Goal: Transaction & Acquisition: Subscribe to service/newsletter

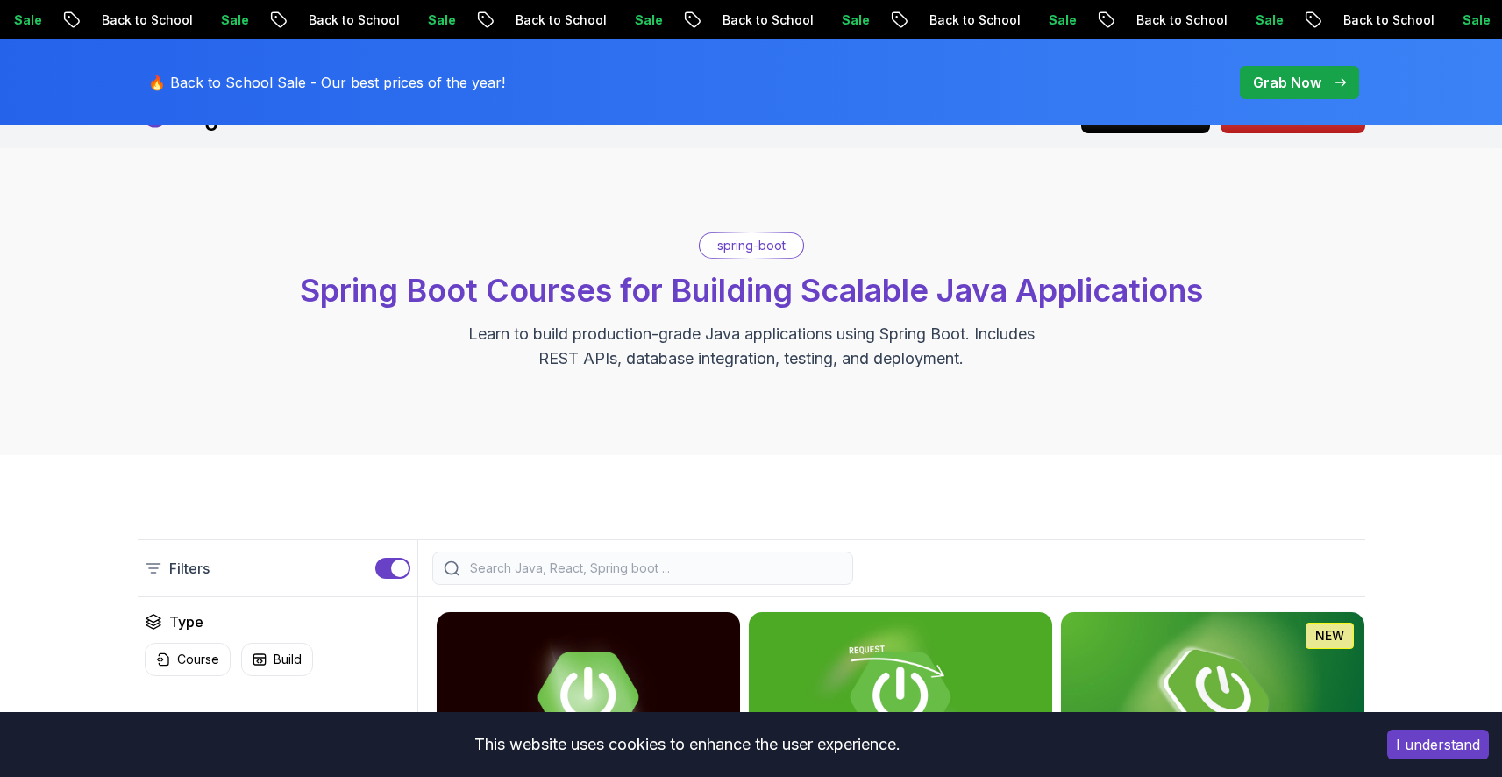
scroll to position [380, 0]
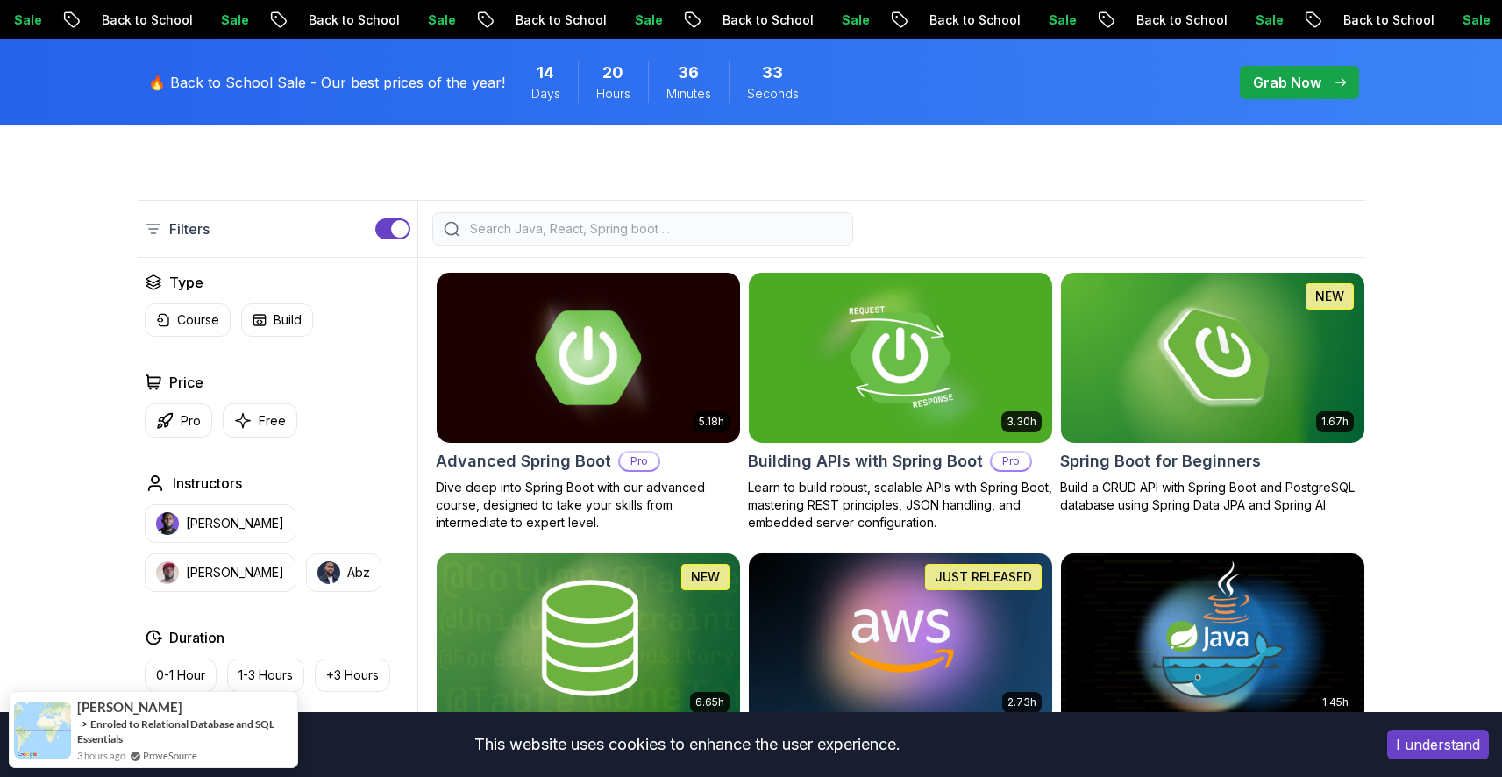
click at [625, 345] on img at bounding box center [588, 357] width 318 height 178
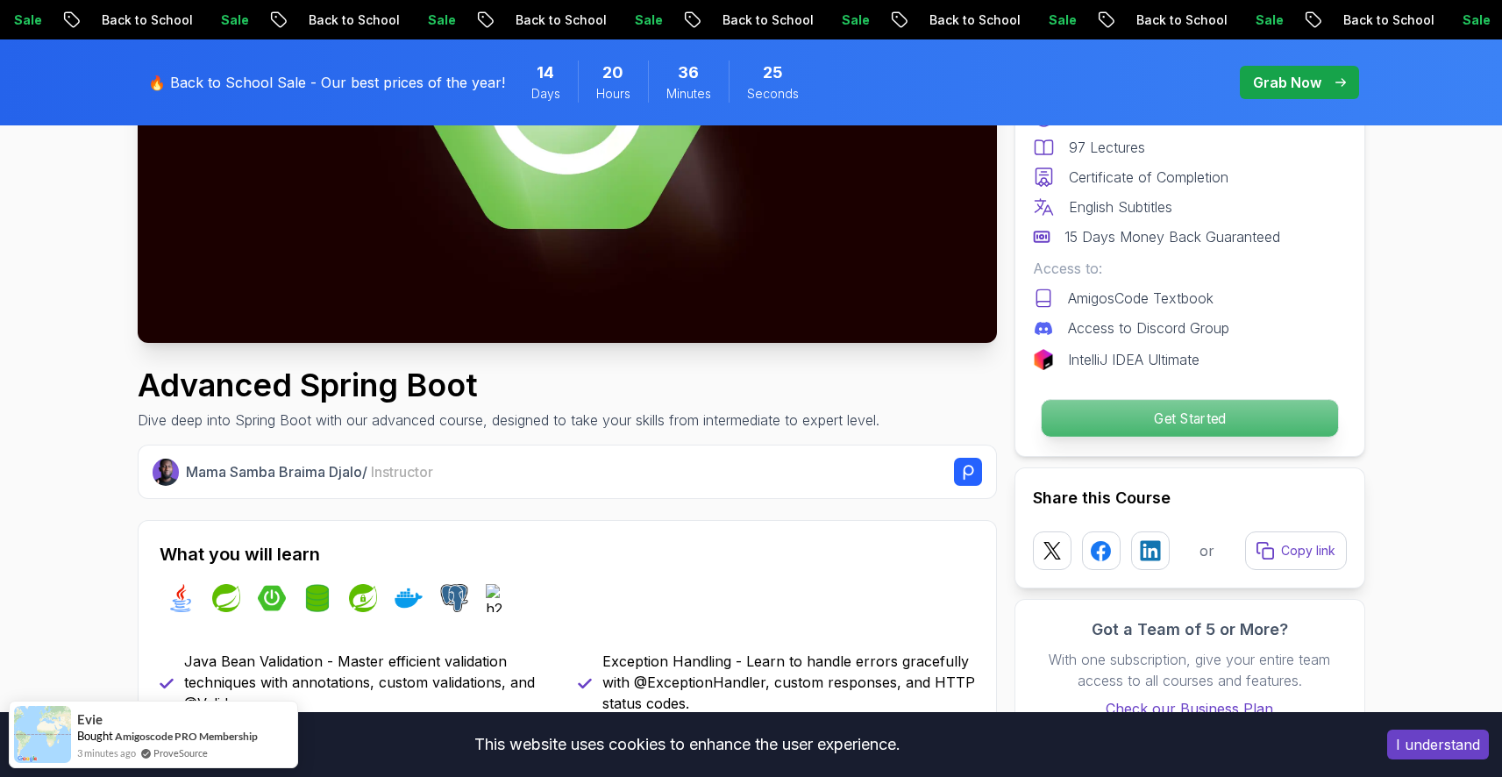
click at [1148, 428] on p "Get Started" at bounding box center [1189, 418] width 296 height 37
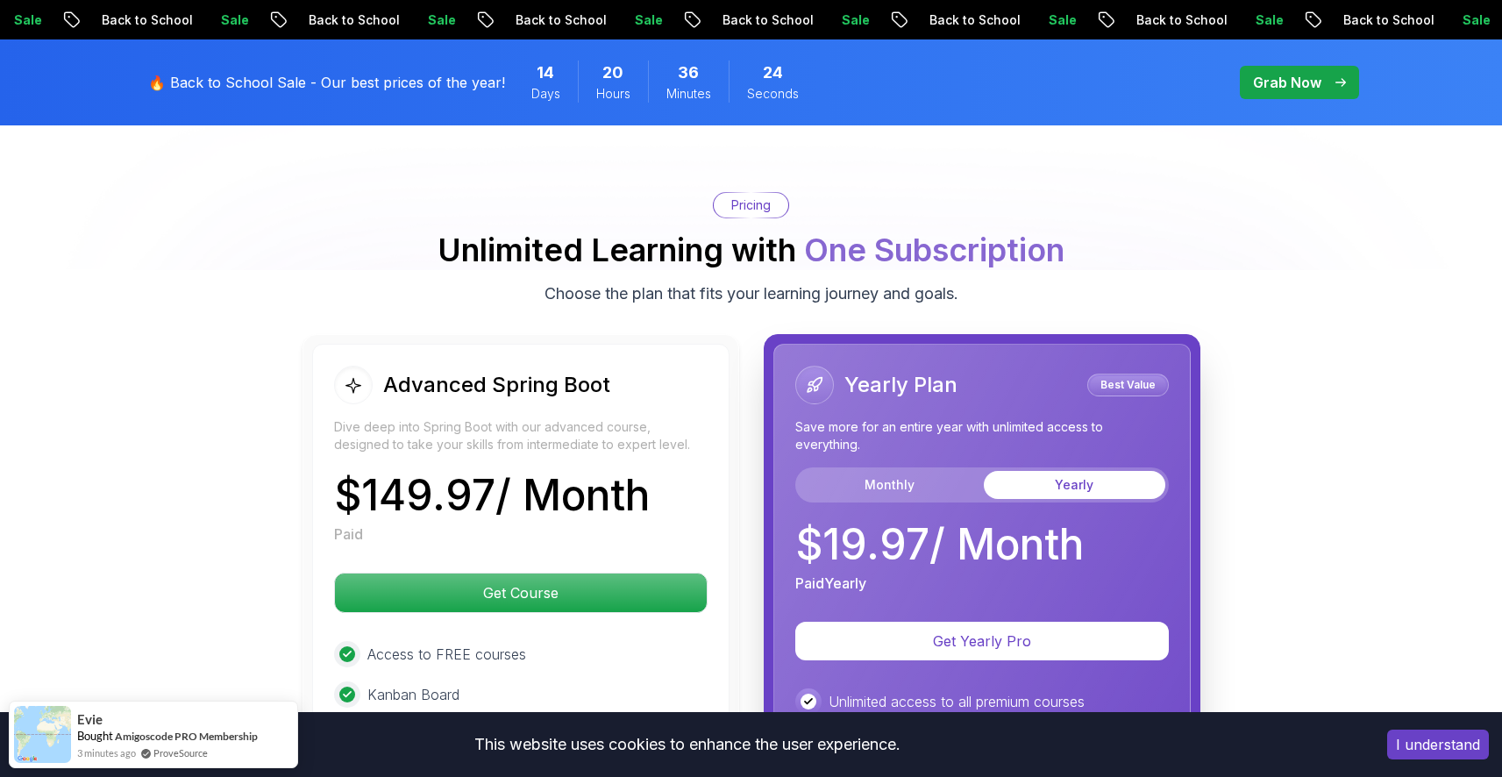
scroll to position [3826, 0]
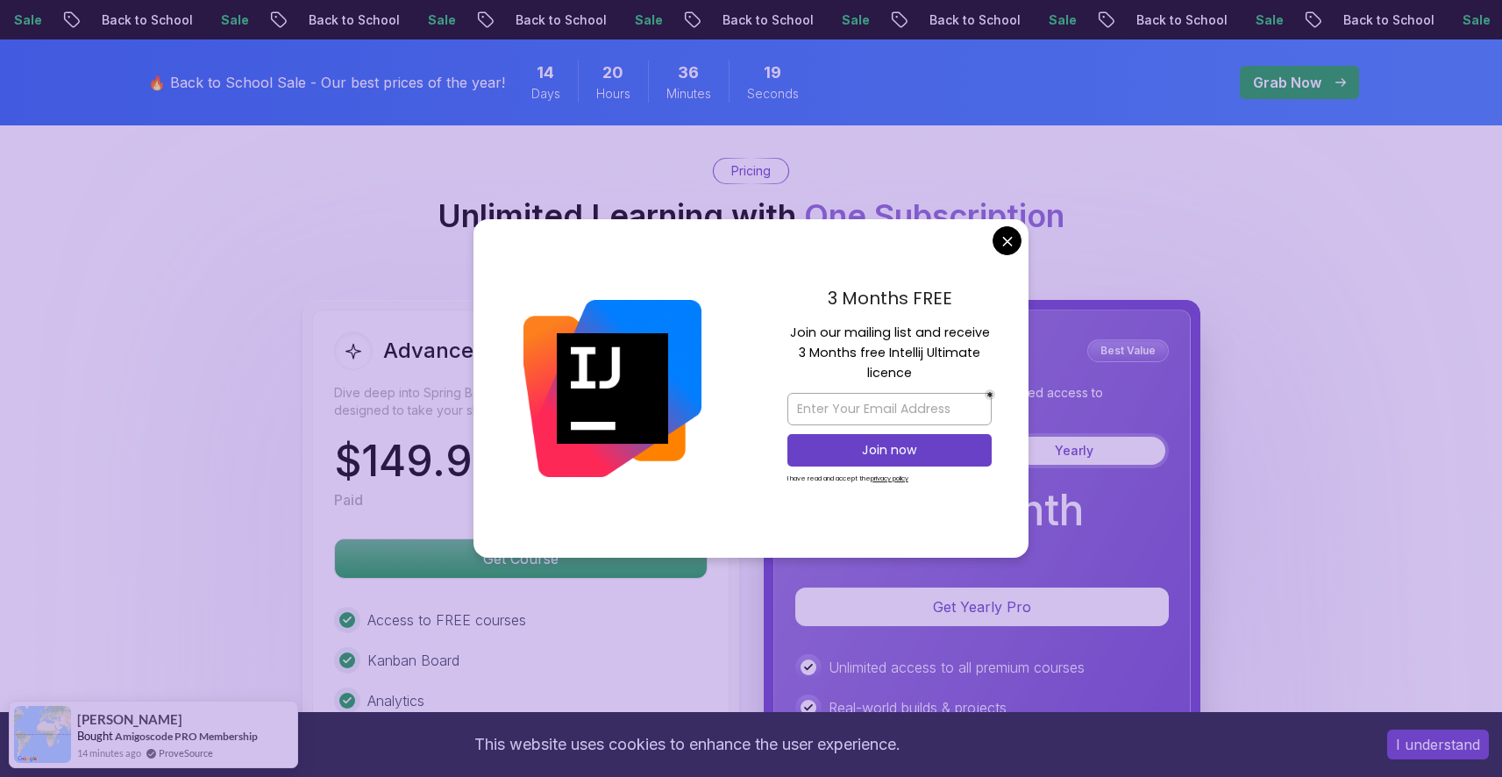
click at [1004, 233] on body "Sale Back to School Sale Back to School Sale Back to School Sale Back to School…" at bounding box center [751, 187] width 1502 height 8026
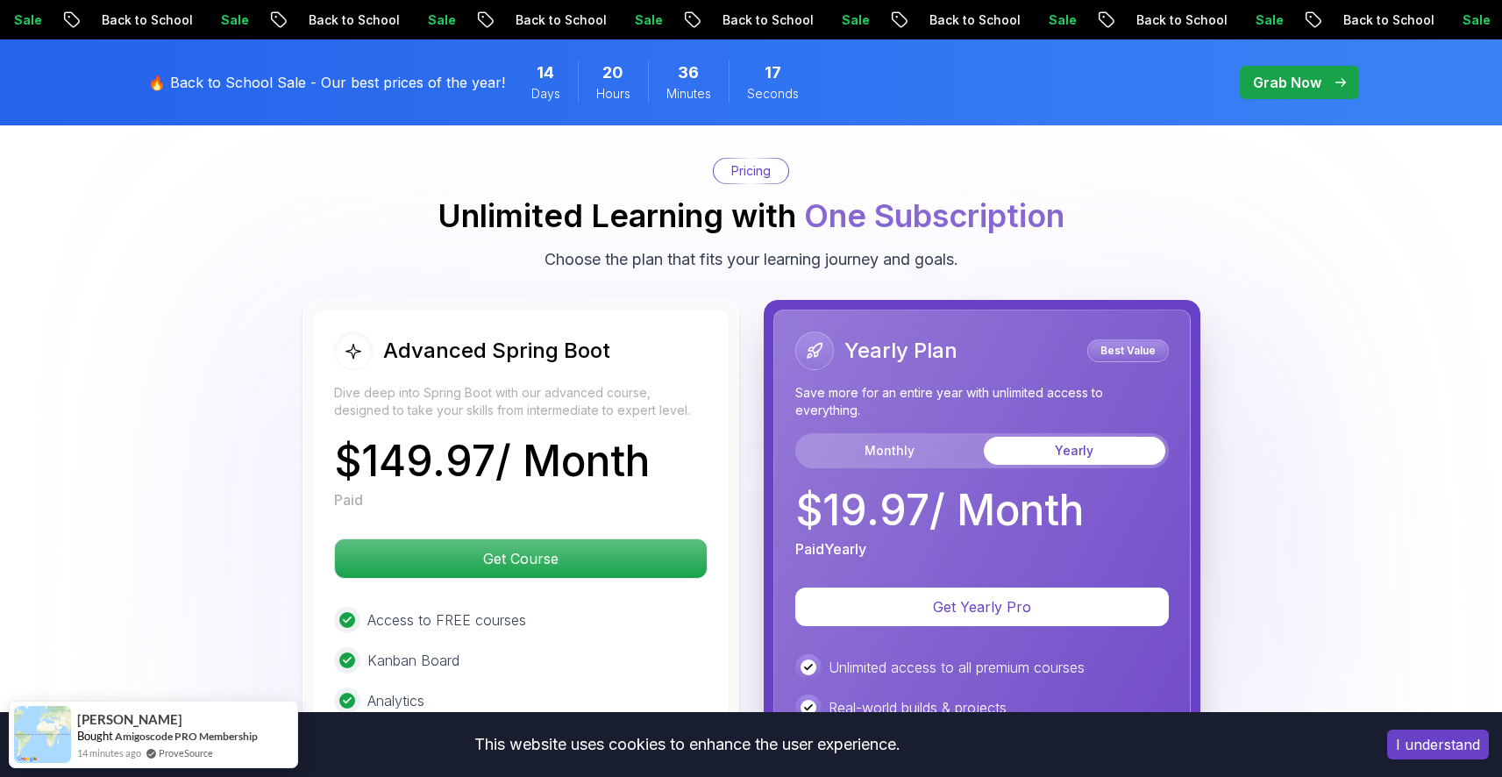
scroll to position [3848, 0]
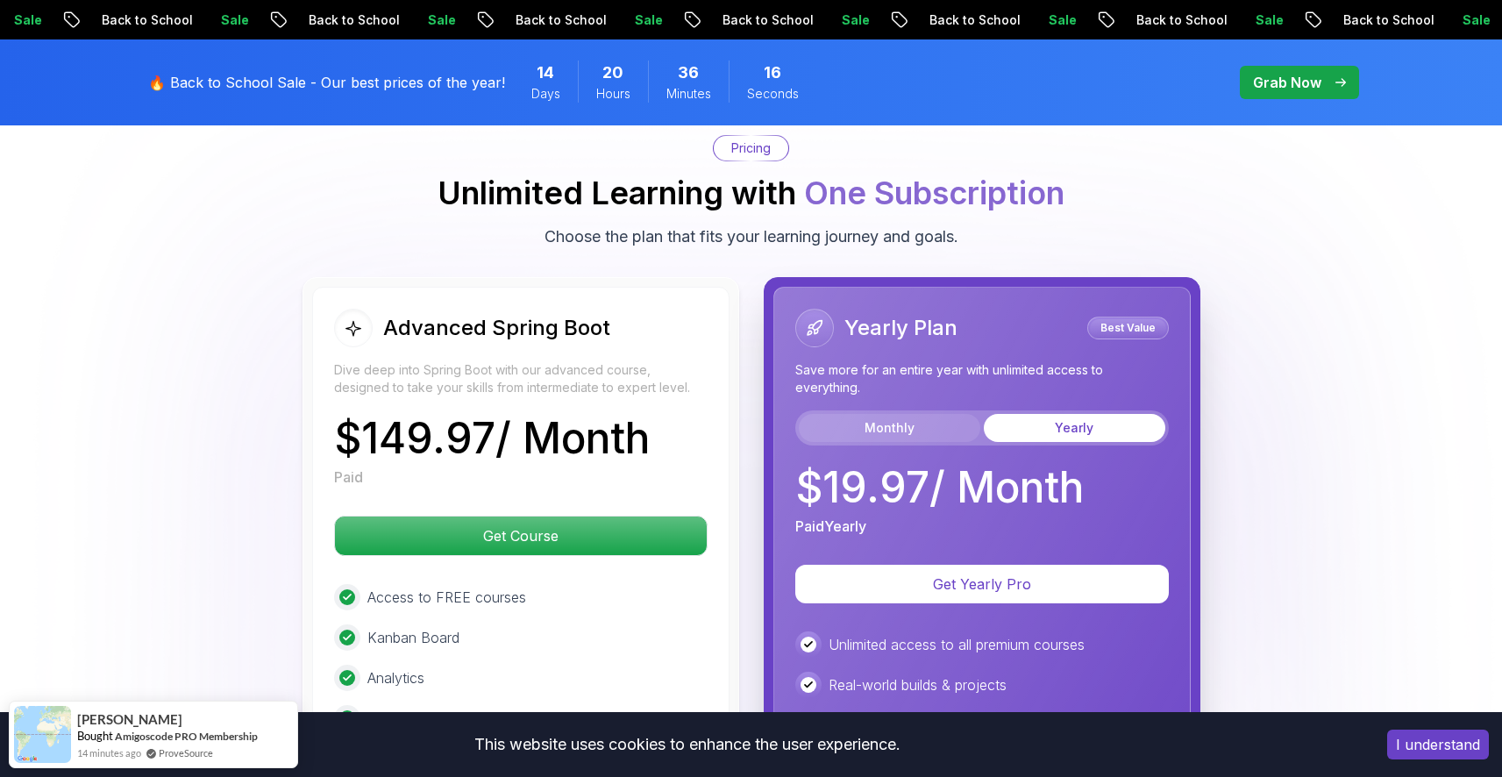
click at [946, 414] on button "Monthly" at bounding box center [889, 428] width 181 height 28
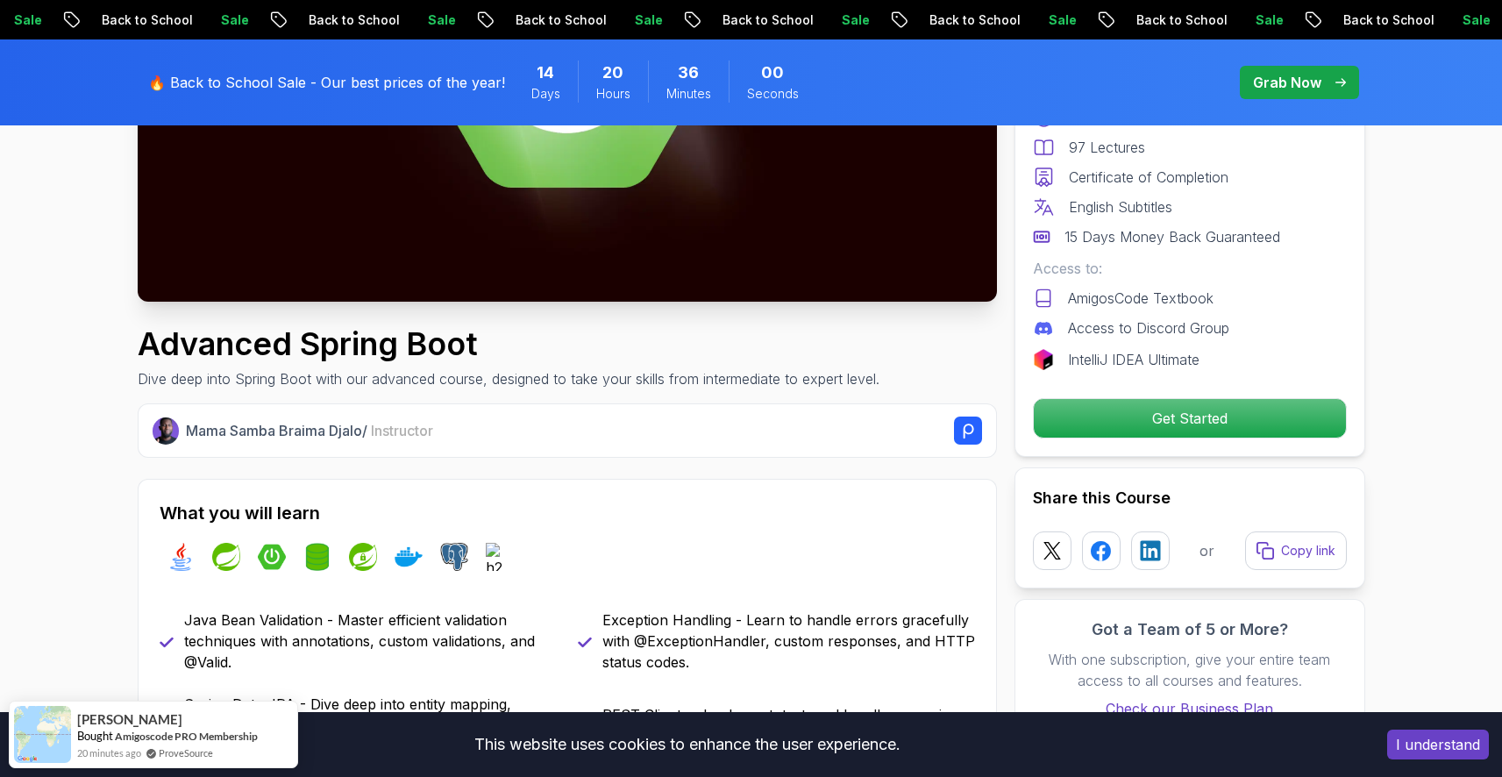
scroll to position [0, 0]
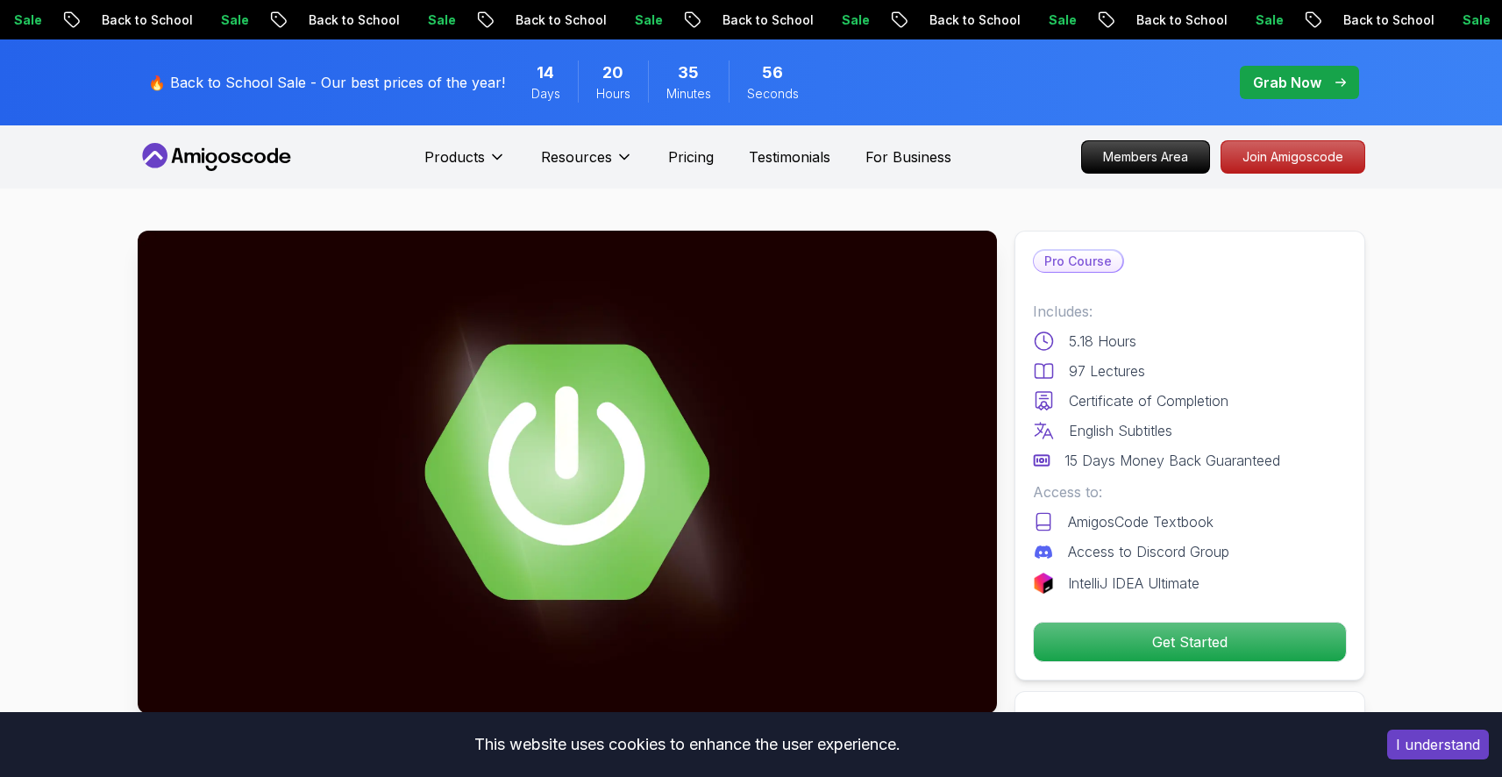
click at [1270, 75] on p "Grab Now" at bounding box center [1287, 82] width 68 height 21
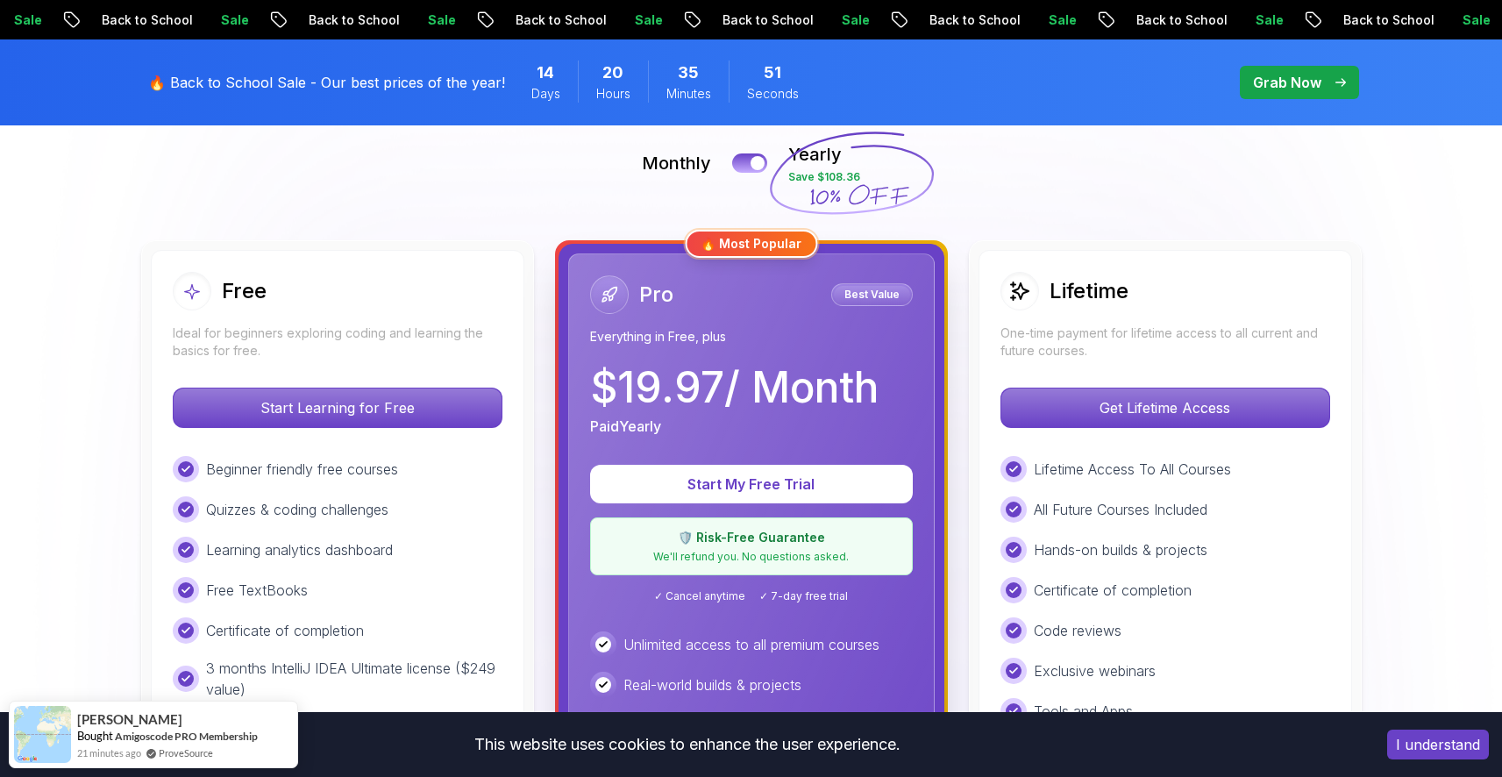
scroll to position [412, 0]
